Goal: Task Accomplishment & Management: Manage account settings

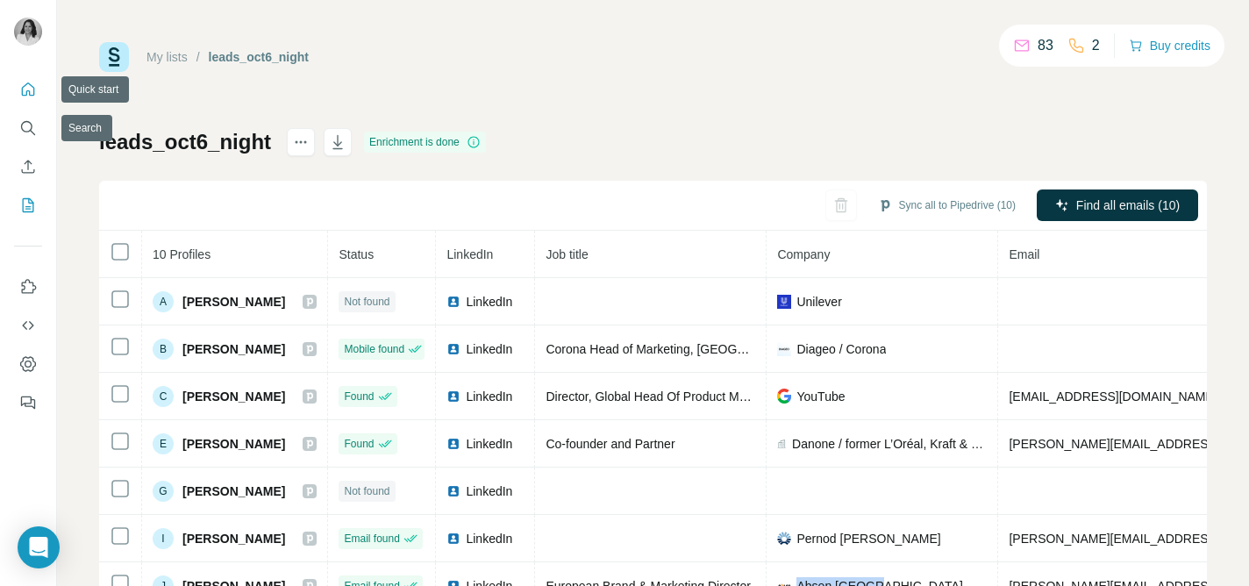
click at [23, 87] on icon "Quick start" at bounding box center [28, 88] width 13 height 13
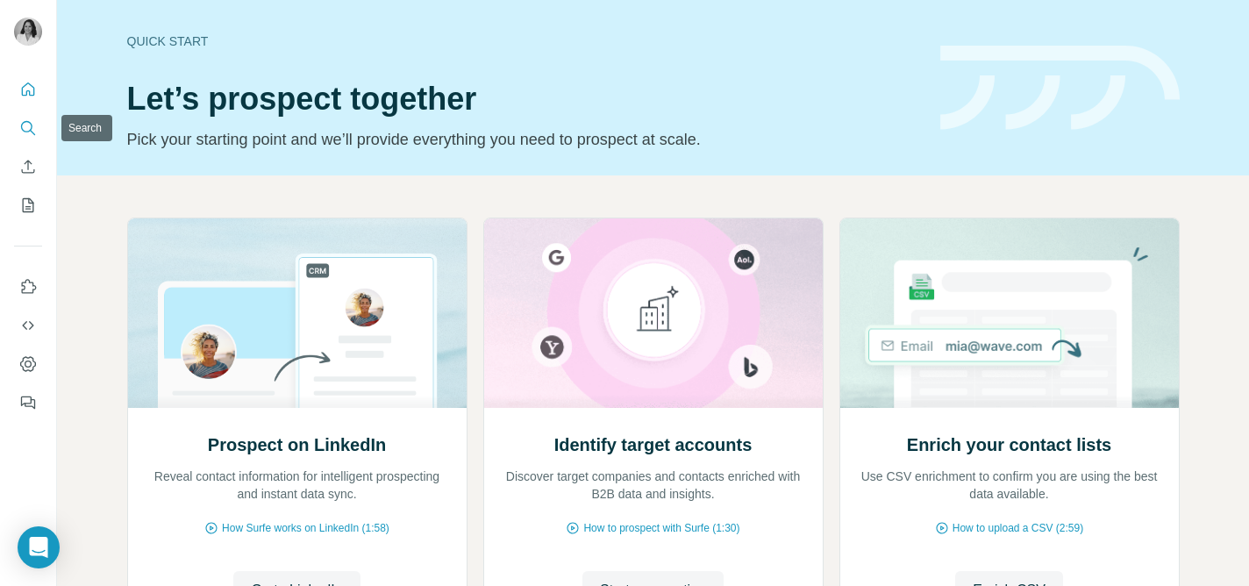
click at [39, 127] on button "Search" at bounding box center [28, 128] width 28 height 32
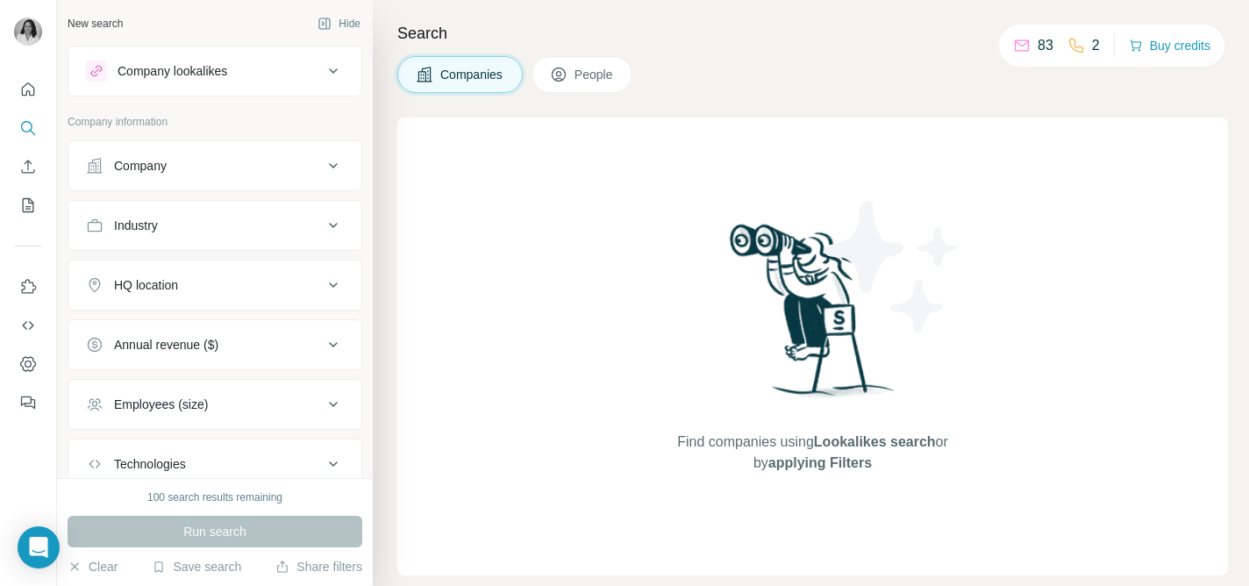
scroll to position [120, 0]
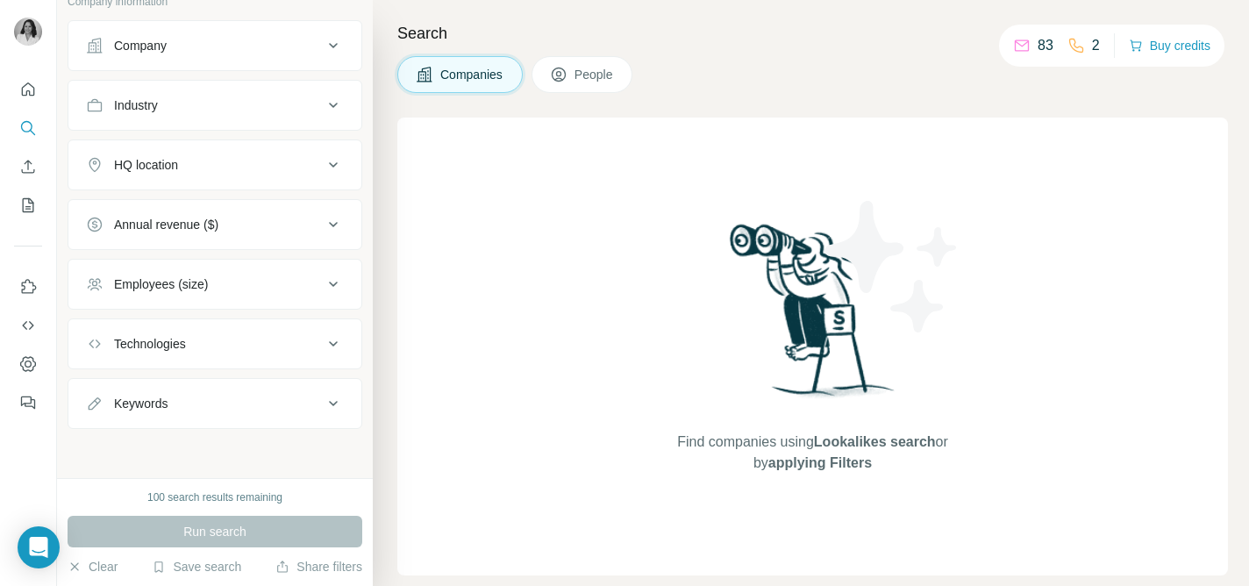
click at [580, 73] on span "People" at bounding box center [594, 75] width 40 height 18
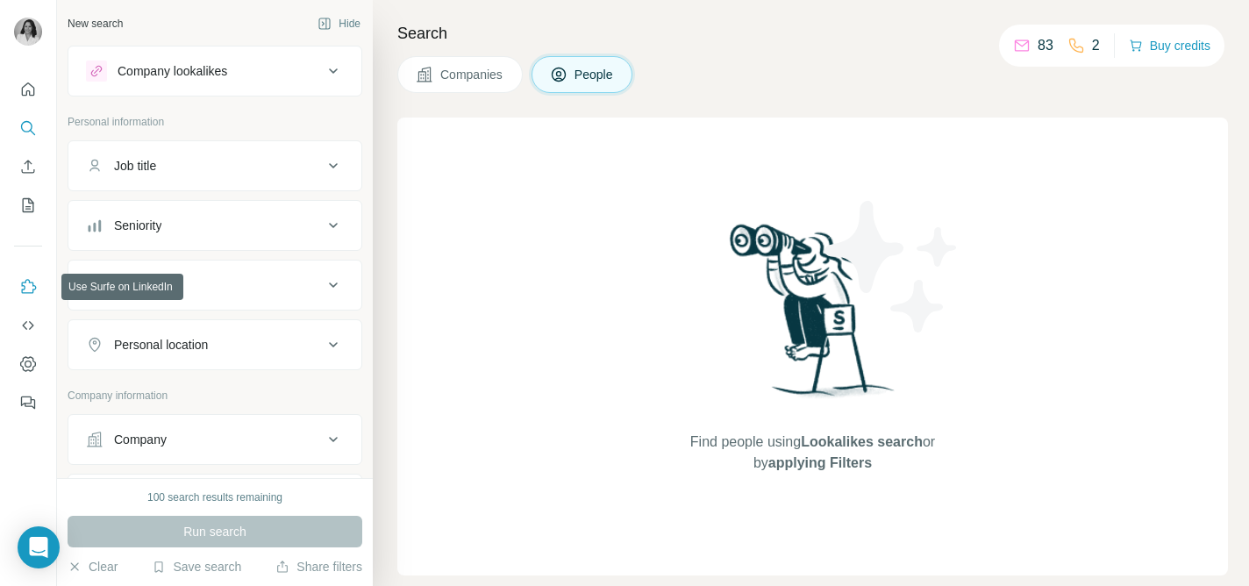
click at [32, 294] on icon "Use Surfe on LinkedIn" at bounding box center [28, 287] width 18 height 18
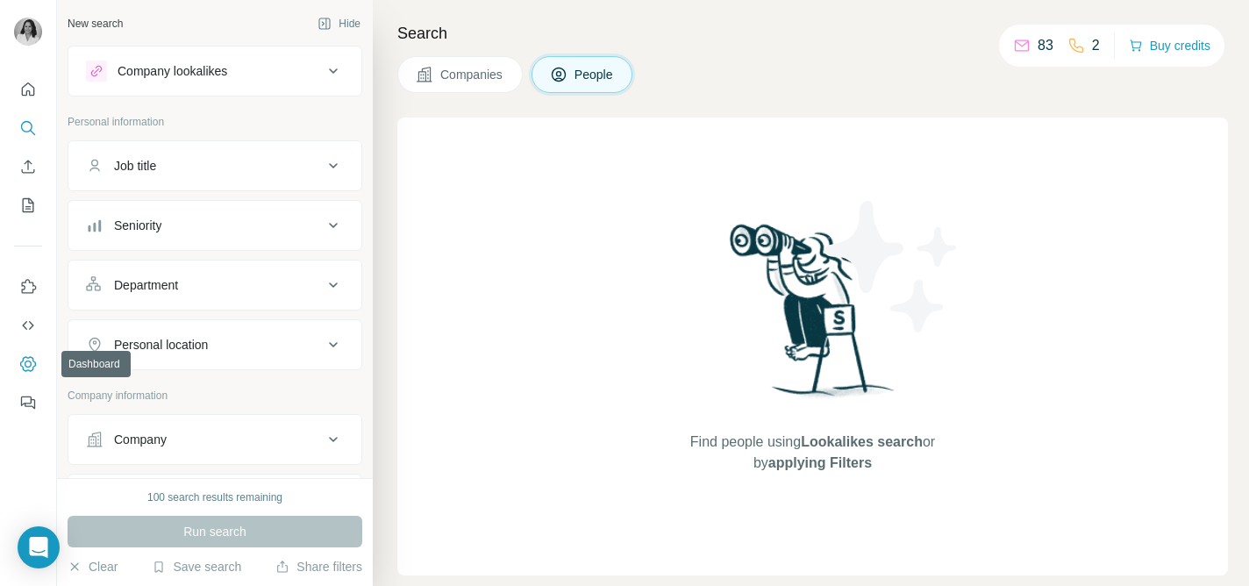
click at [36, 361] on icon "Dashboard" at bounding box center [28, 364] width 18 height 18
click at [25, 398] on icon "Feedback" at bounding box center [28, 403] width 18 height 18
click at [26, 90] on icon "Quick start" at bounding box center [28, 88] width 13 height 13
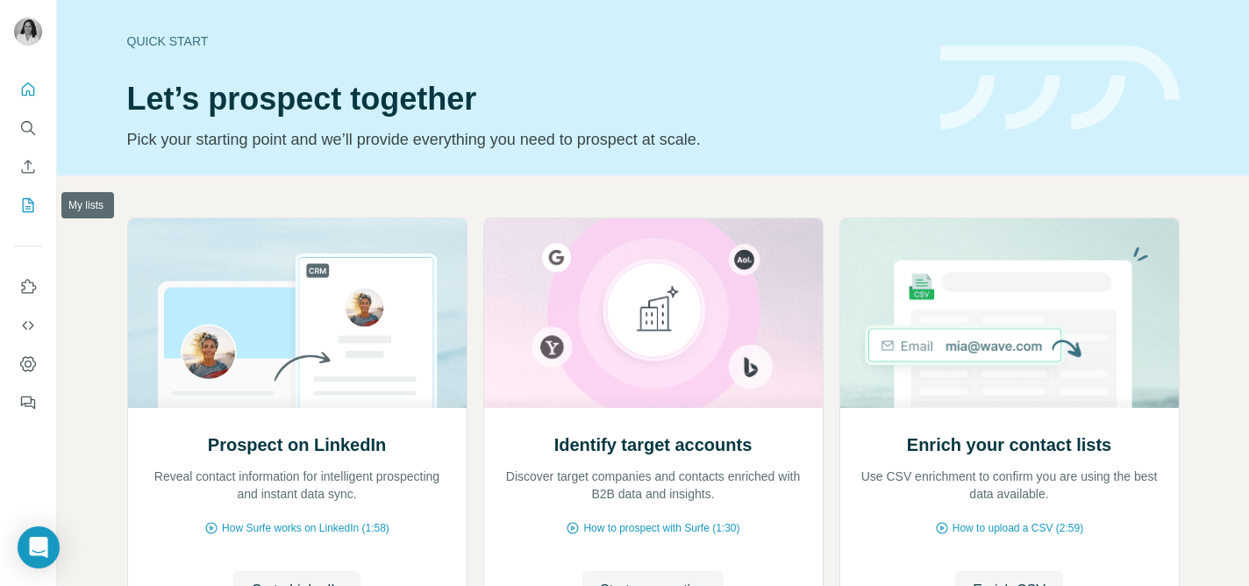
click at [27, 204] on icon "My lists" at bounding box center [28, 205] width 18 height 18
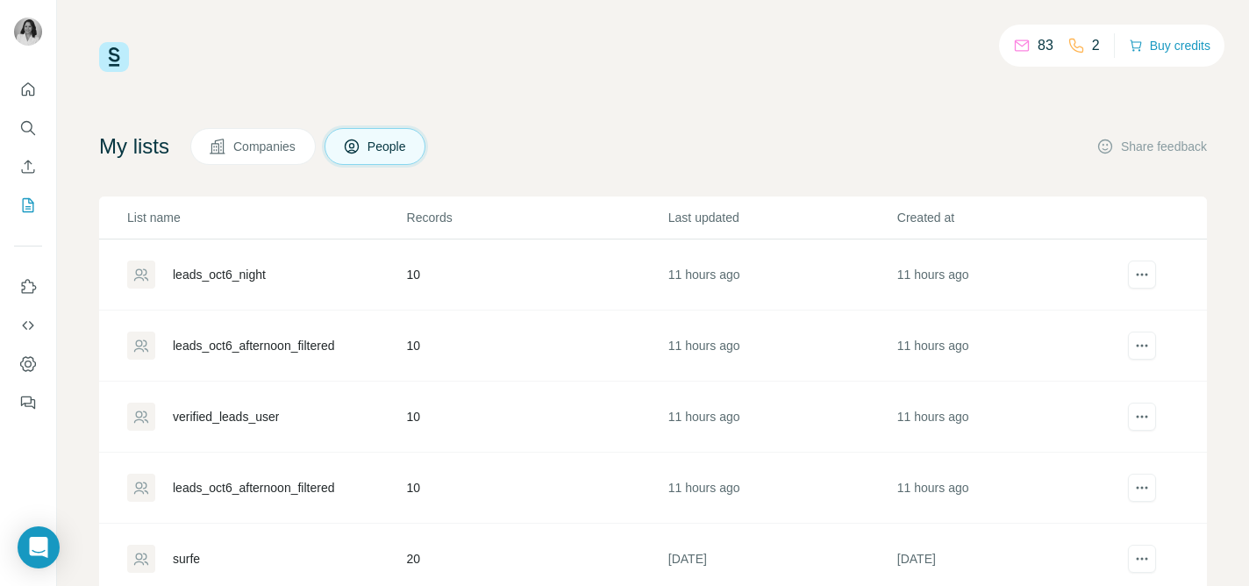
scroll to position [126, 0]
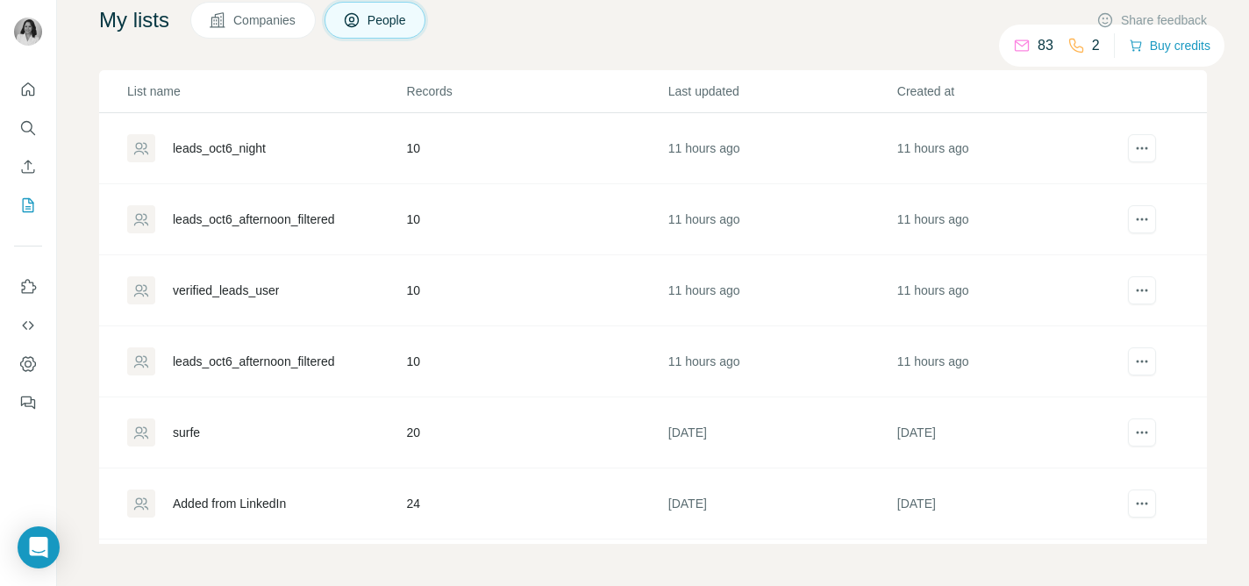
click at [194, 429] on div "surfe" at bounding box center [186, 433] width 27 height 18
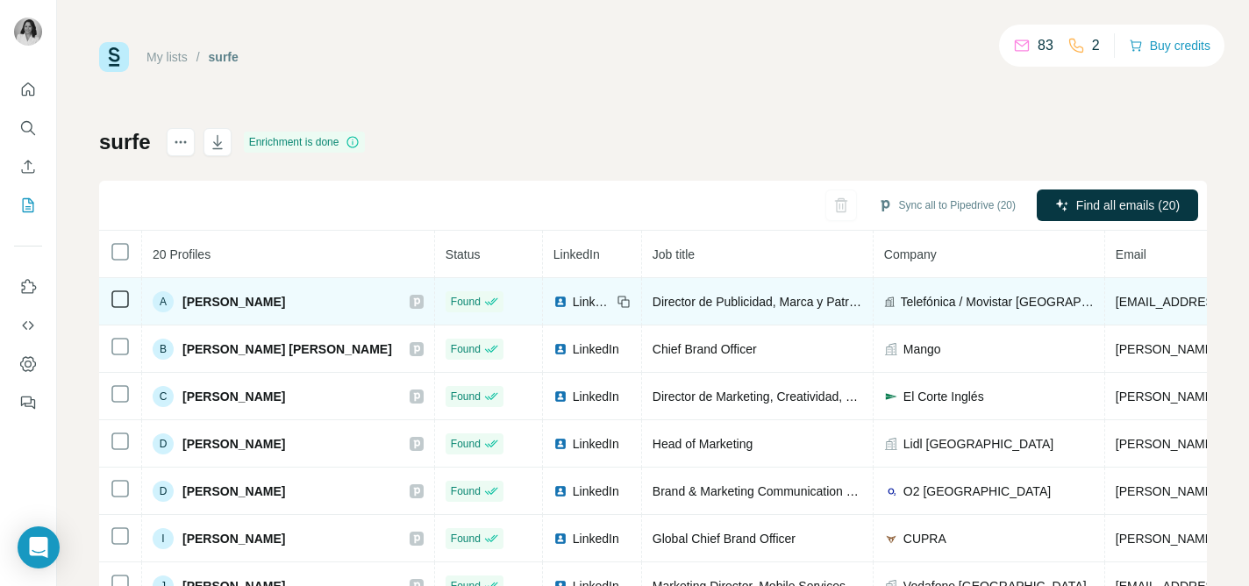
click at [573, 299] on span "LinkedIn" at bounding box center [592, 302] width 39 height 18
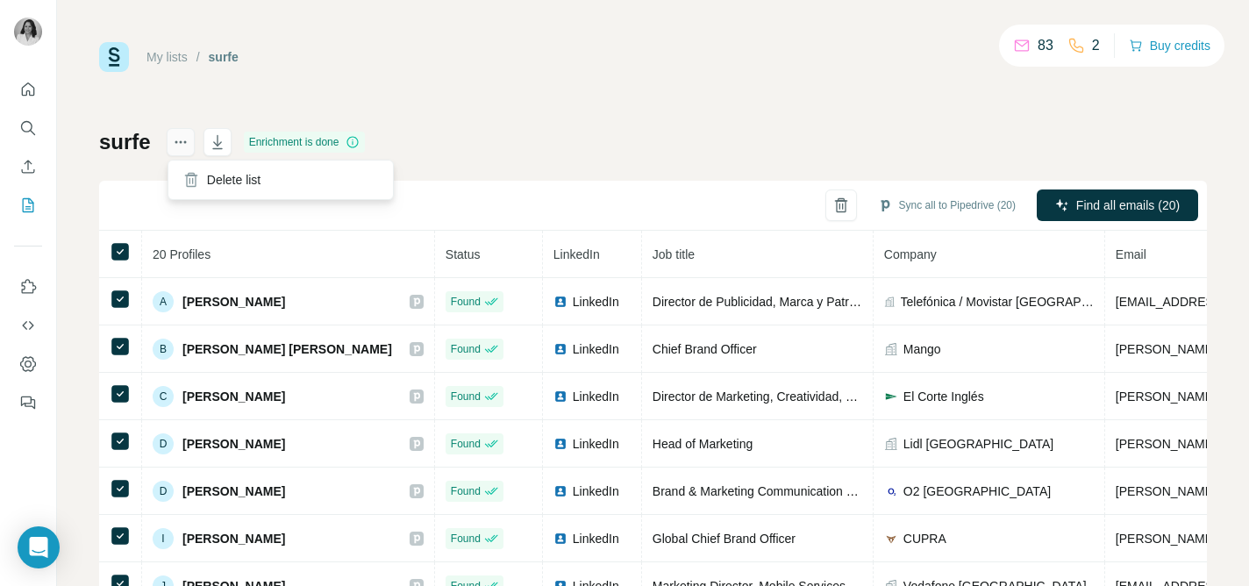
click at [182, 133] on icon "actions" at bounding box center [181, 142] width 18 height 18
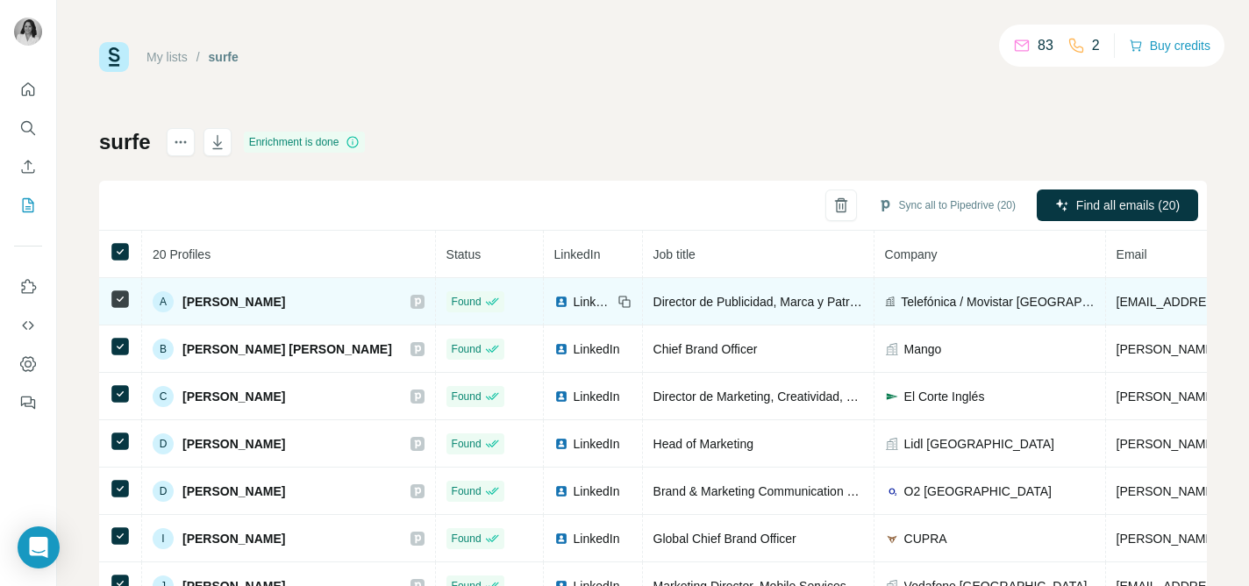
click at [574, 297] on span "LinkedIn" at bounding box center [593, 302] width 39 height 18
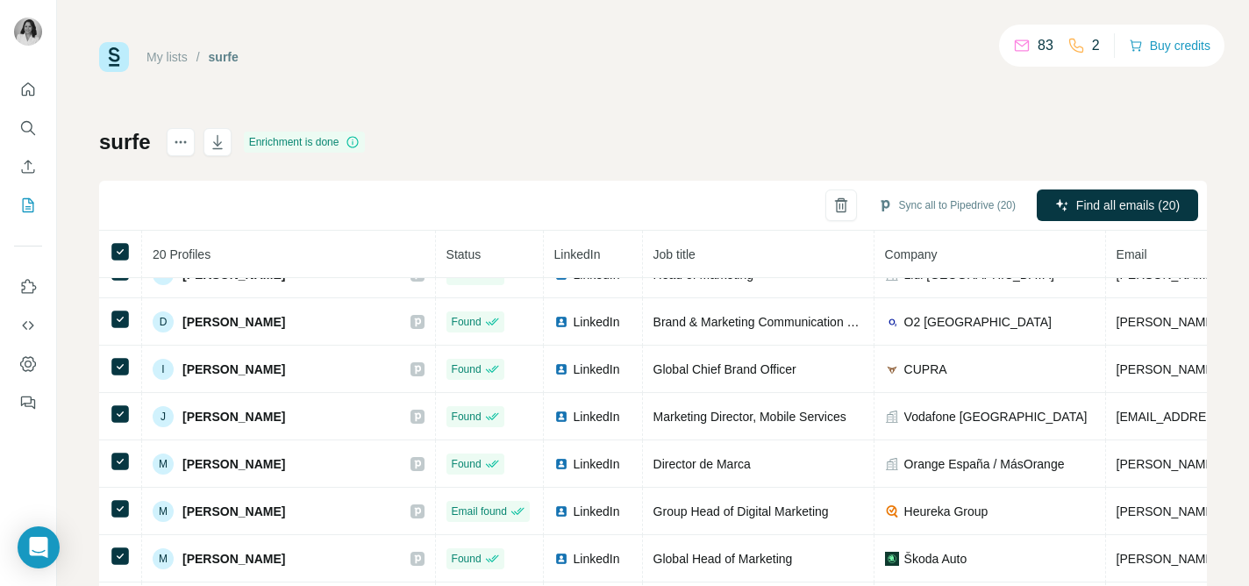
scroll to position [531, 0]
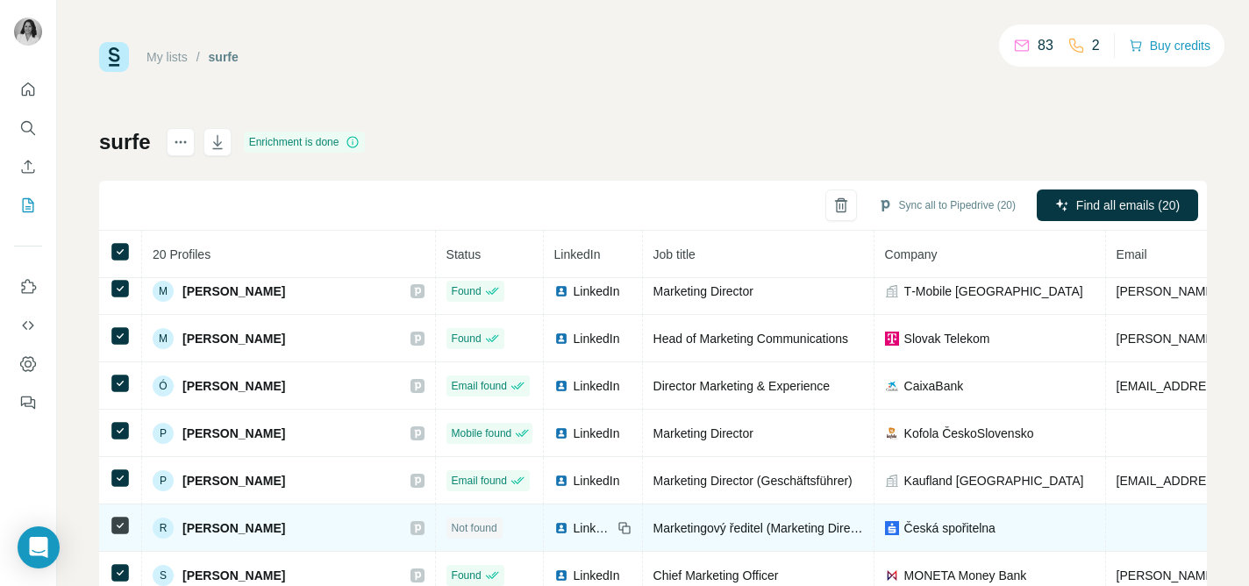
click at [574, 524] on span "LinkedIn" at bounding box center [593, 528] width 39 height 18
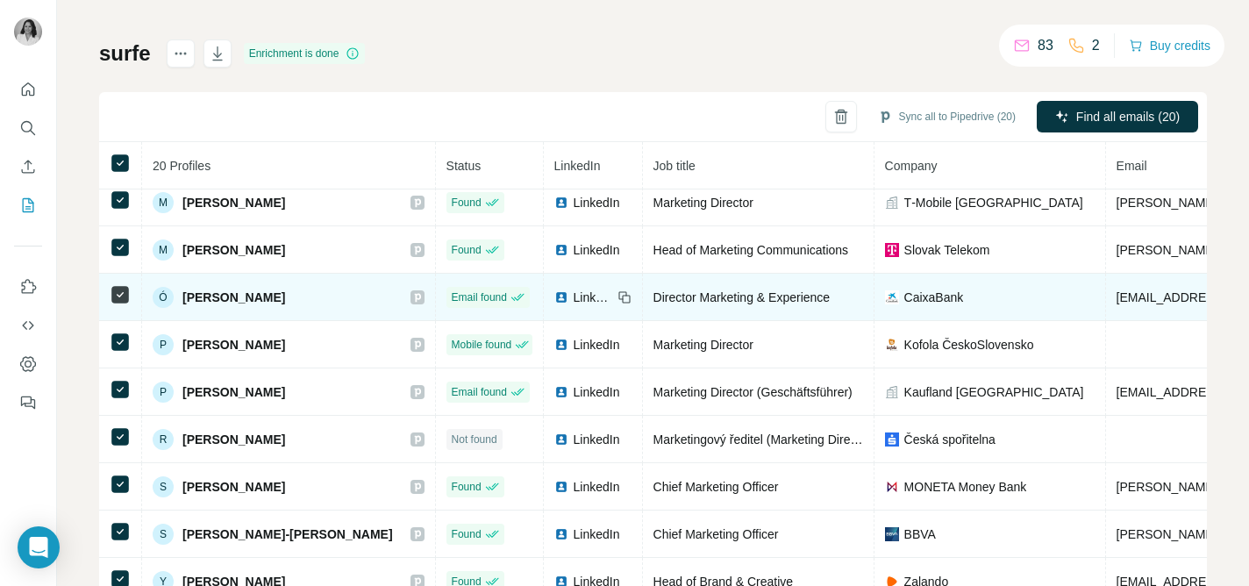
scroll to position [104, 0]
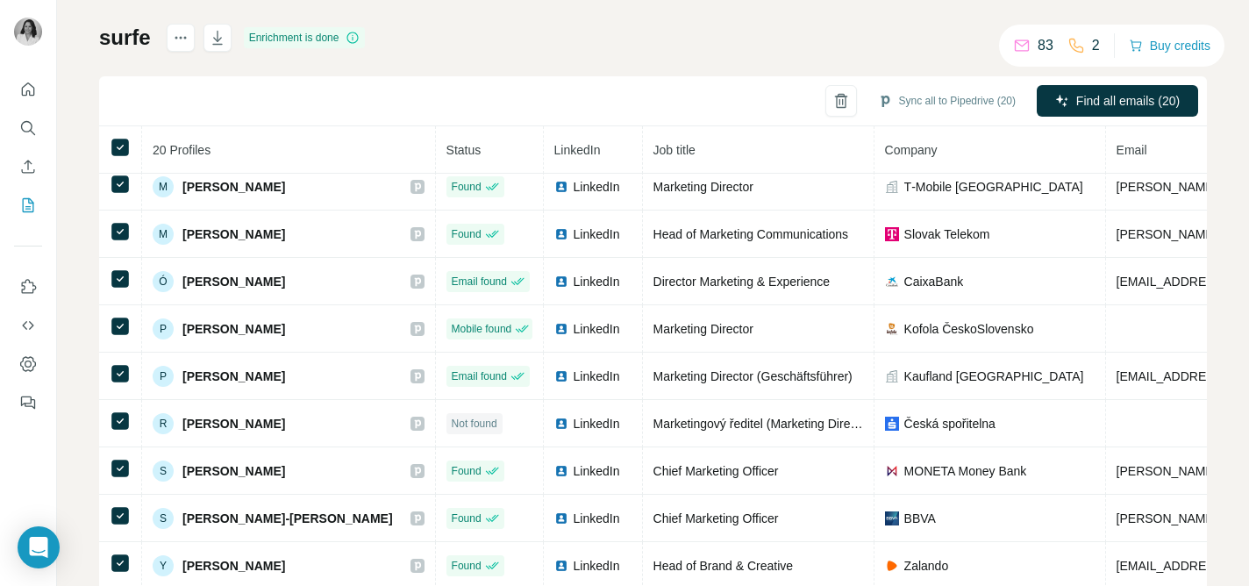
click at [123, 160] on th at bounding box center [120, 149] width 43 height 47
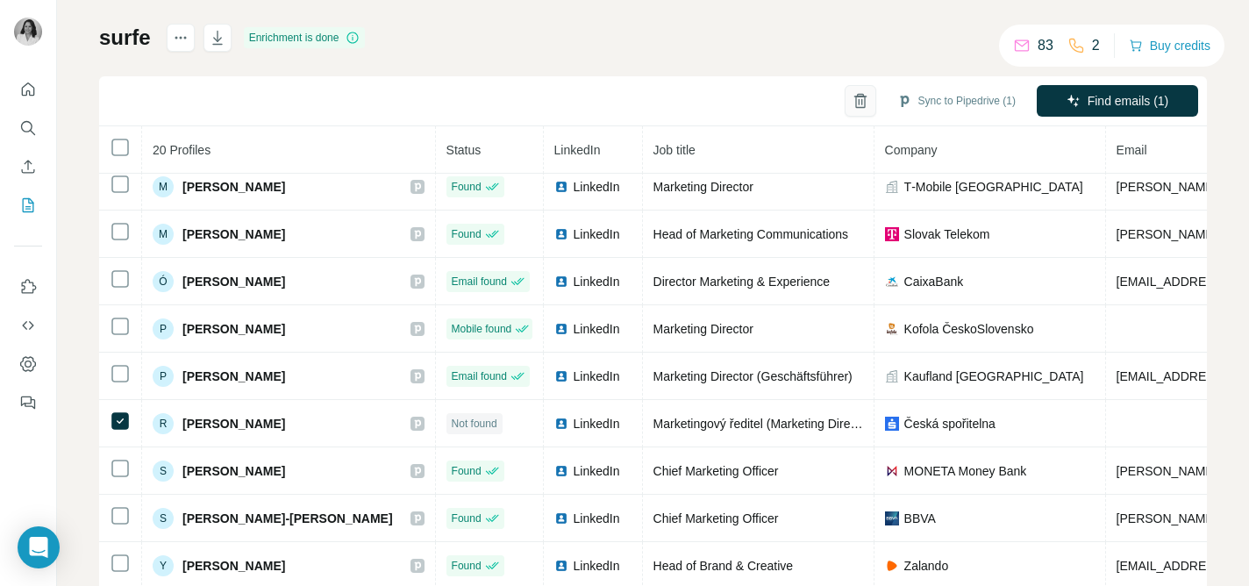
click at [859, 100] on icon "button" at bounding box center [861, 101] width 18 height 18
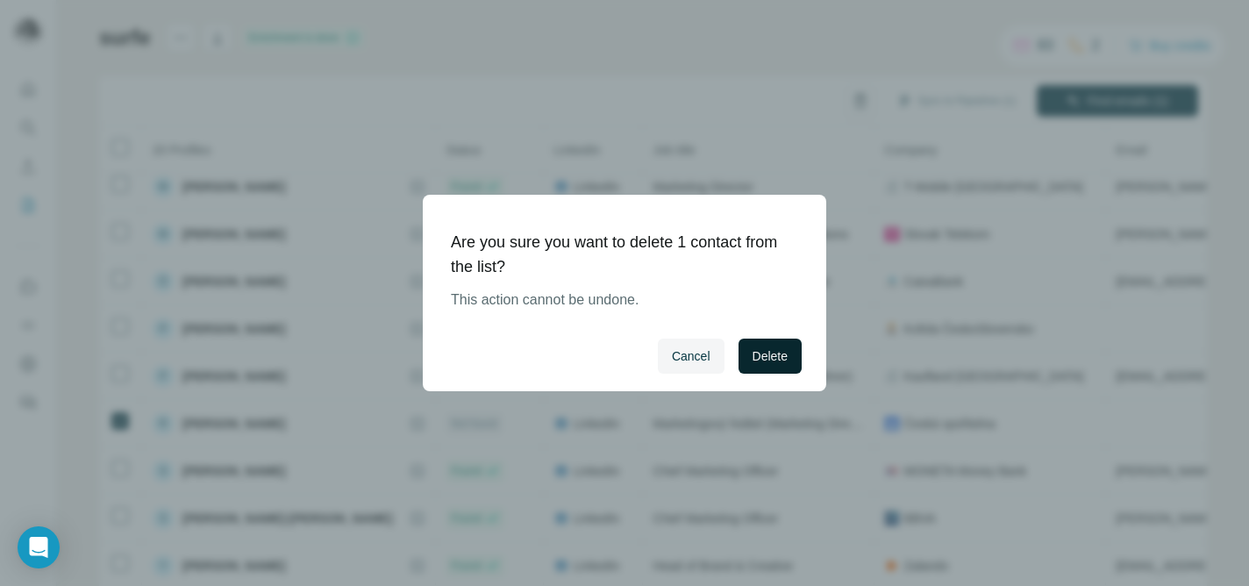
click at [773, 359] on span "Delete" at bounding box center [769, 356] width 35 height 18
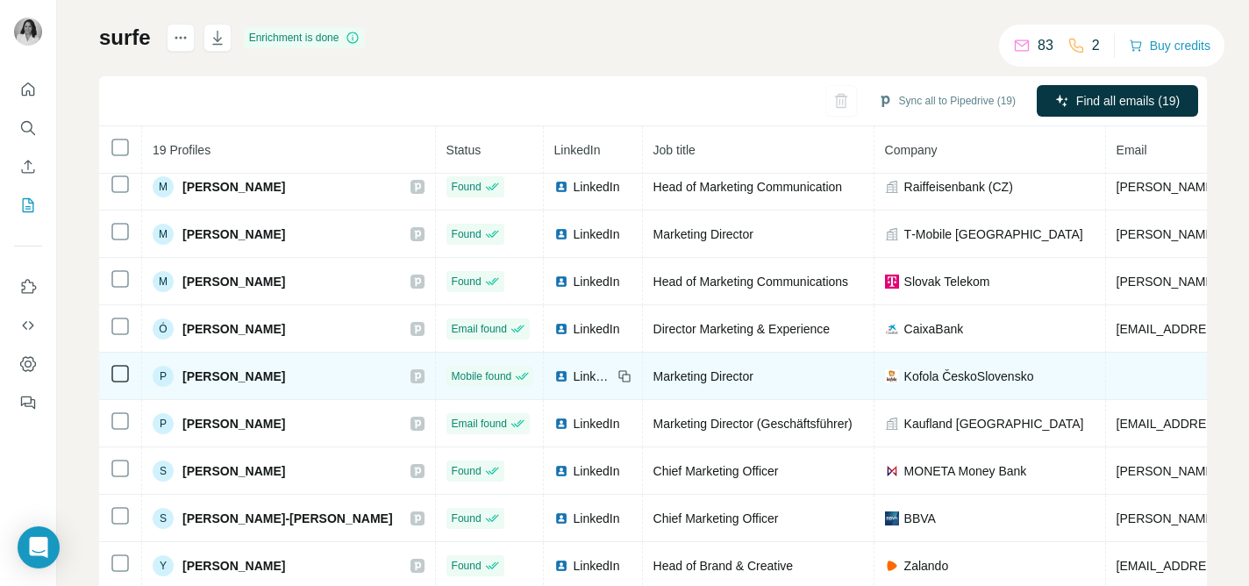
scroll to position [484, 0]
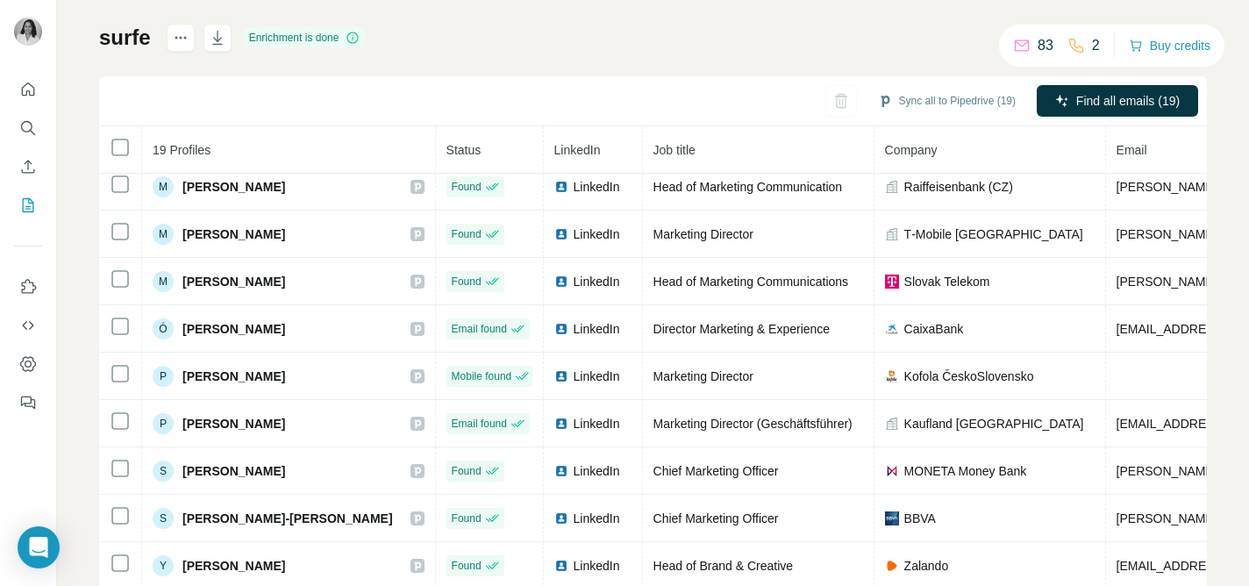
click at [1083, 42] on div "2" at bounding box center [1083, 45] width 32 height 21
click at [1092, 46] on p "2" at bounding box center [1096, 45] width 8 height 21
click at [1148, 44] on button "Buy credits" at bounding box center [1170, 45] width 82 height 25
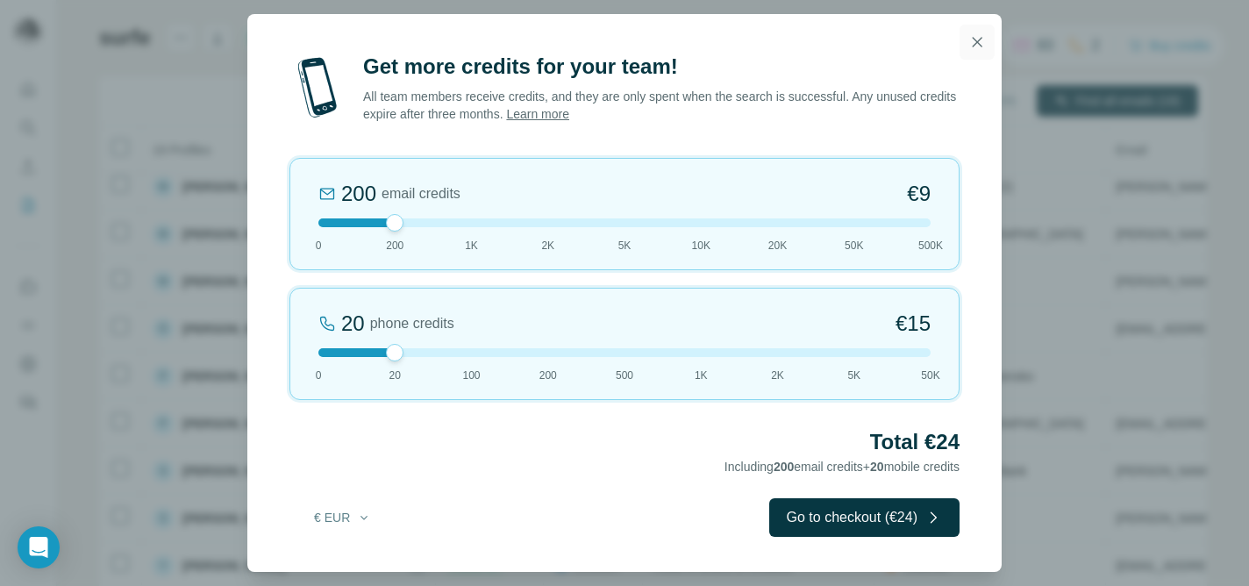
click at [965, 35] on button "button" at bounding box center [976, 42] width 35 height 35
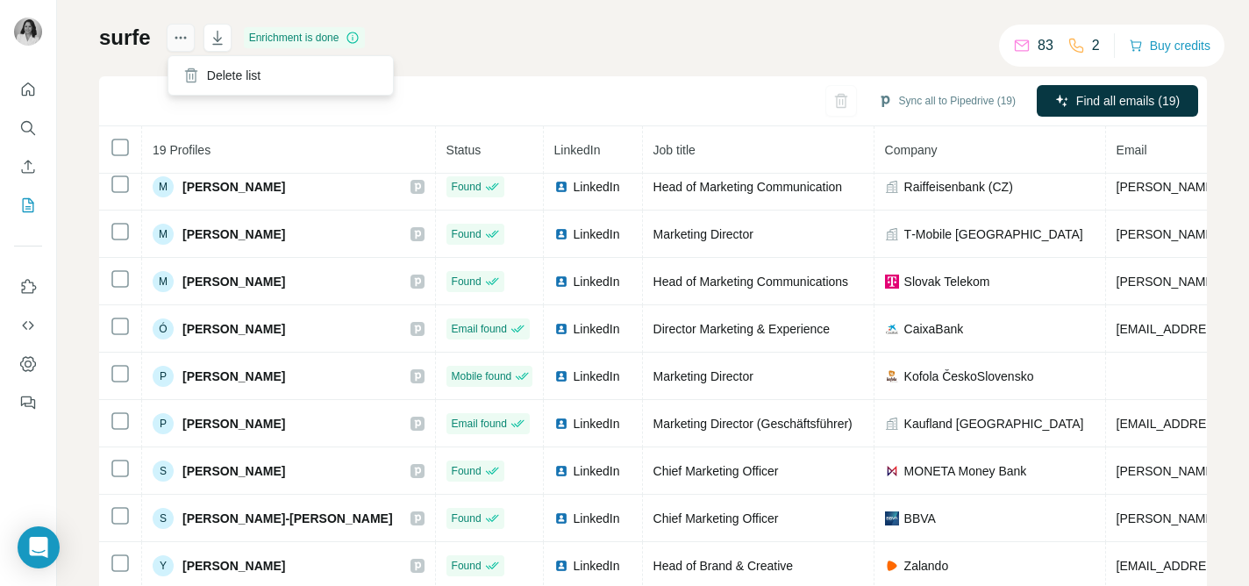
click at [179, 41] on icon "actions" at bounding box center [181, 38] width 18 height 18
click at [115, 39] on h1 "surfe" at bounding box center [125, 38] width 52 height 28
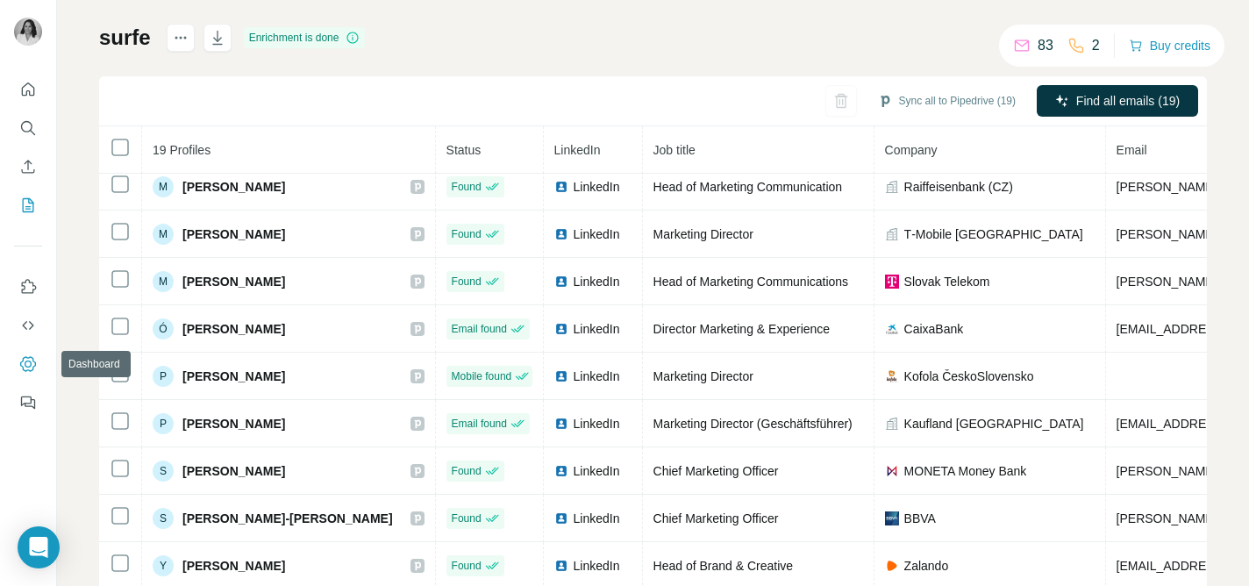
click at [32, 353] on button "Dashboard" at bounding box center [28, 364] width 28 height 32
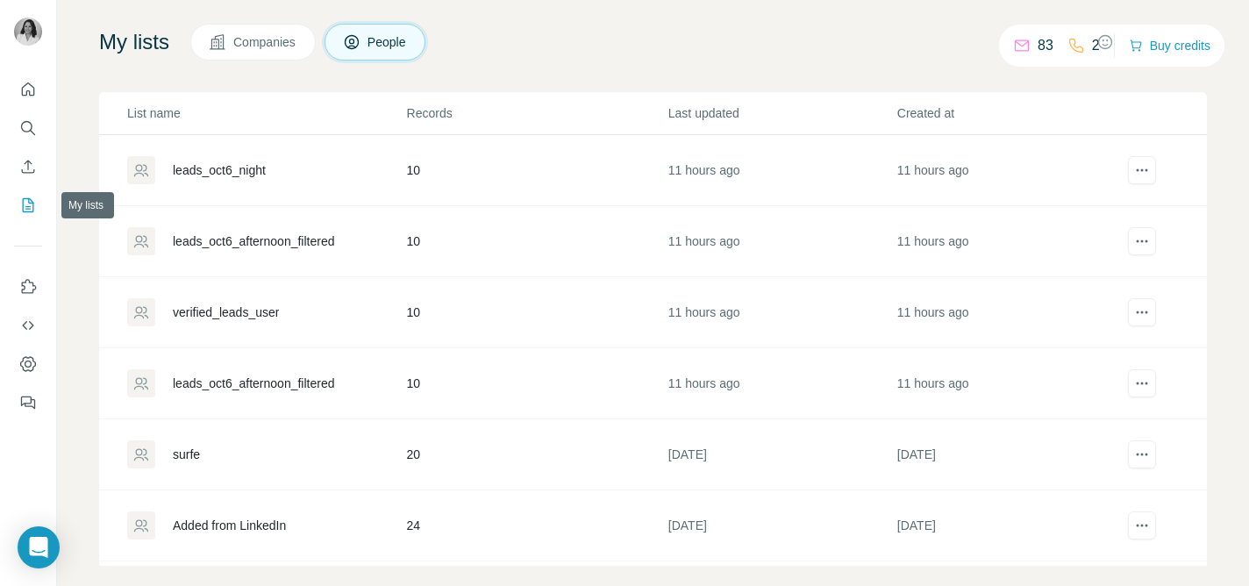
click at [31, 197] on icon "My lists" at bounding box center [28, 205] width 18 height 18
click at [194, 447] on div "surfe" at bounding box center [186, 455] width 27 height 18
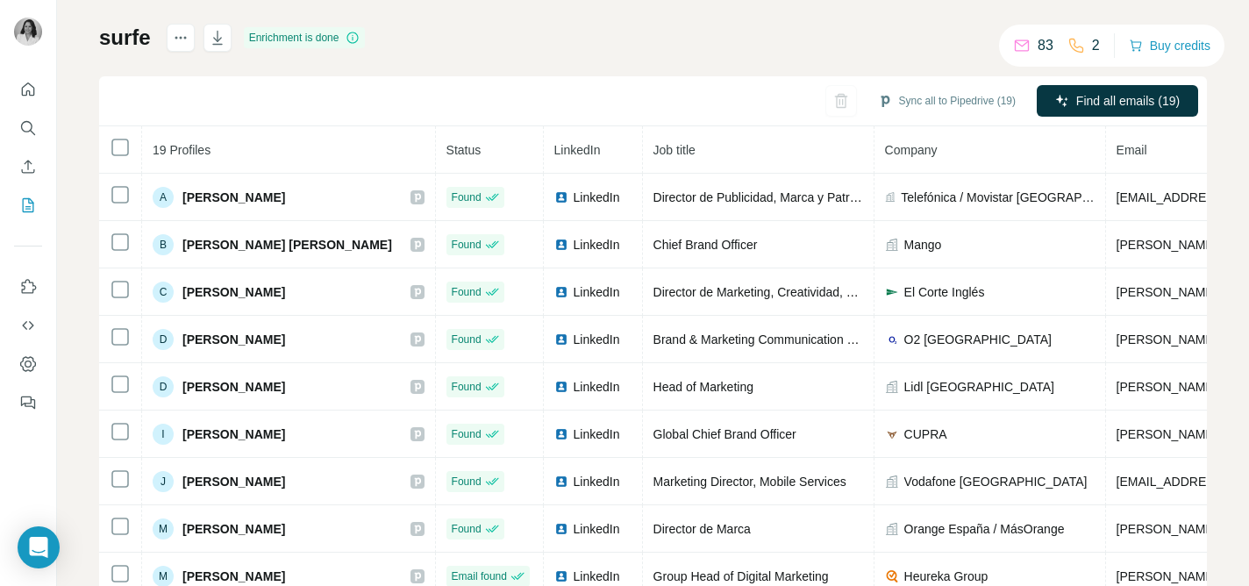
scroll to position [414, 0]
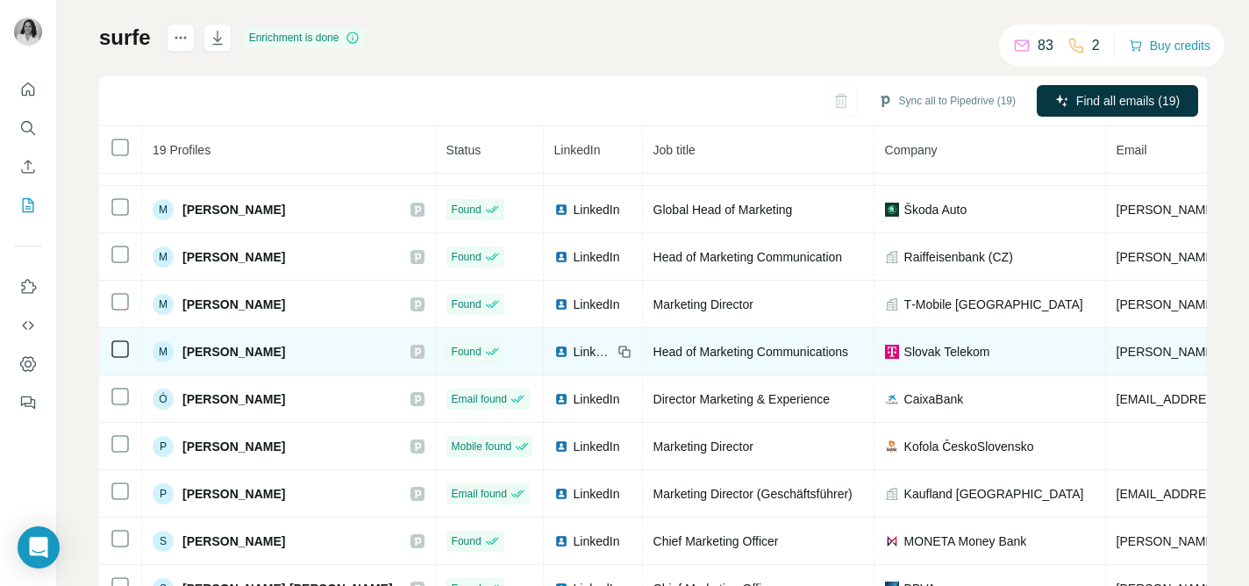
click at [574, 352] on span "LinkedIn" at bounding box center [593, 352] width 39 height 18
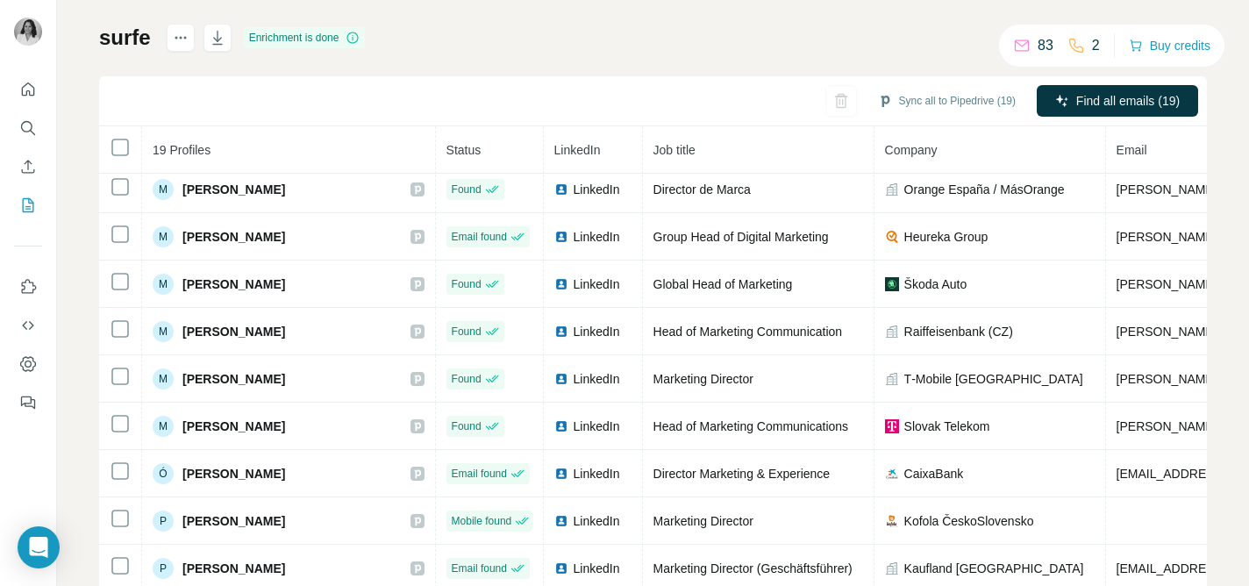
scroll to position [346, 0]
